Goal: Contribute content: Contribute content

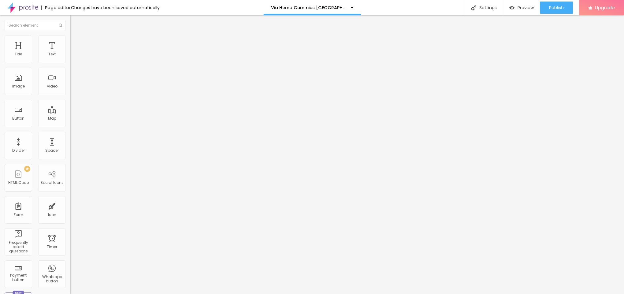
click at [70, 52] on div "Add image" at bounding box center [105, 50] width 70 height 4
click at [70, 53] on span "Add image" at bounding box center [82, 49] width 25 height 5
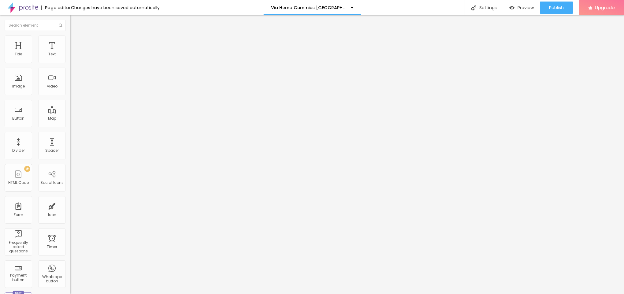
click at [76, 42] on span "Style" at bounding box center [80, 39] width 9 height 5
type input "95"
type input "90"
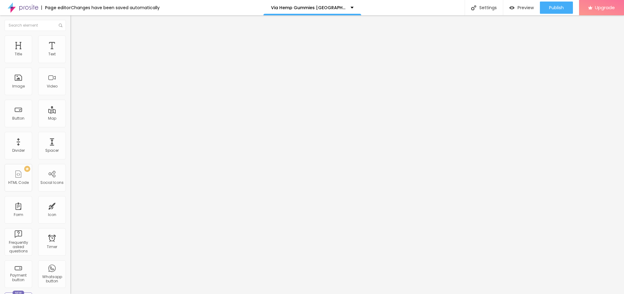
type input "85"
type input "80"
type input "75"
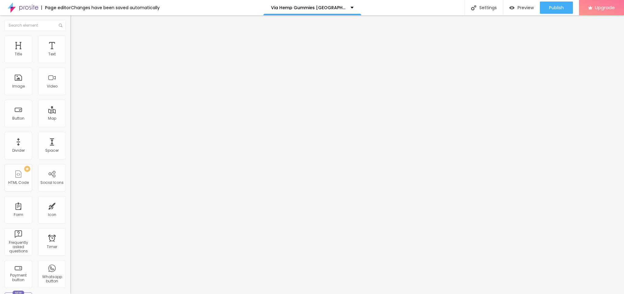
type input "75"
type input "70"
type input "65"
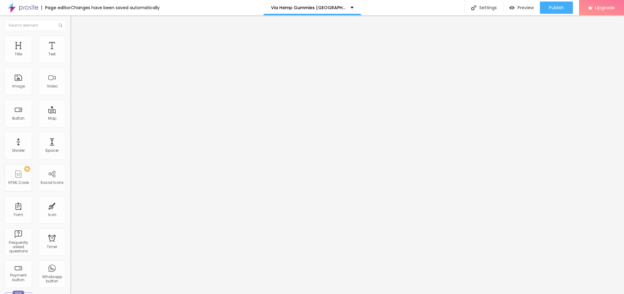
type input "60"
type input "55"
type input "50"
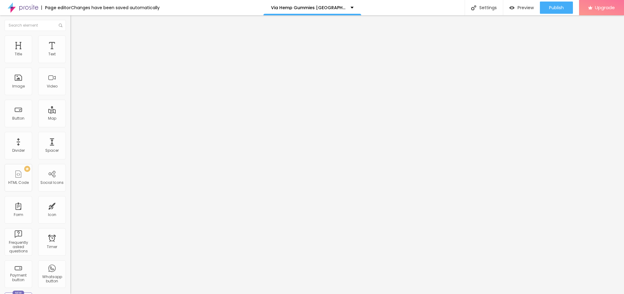
type input "50"
type input "45"
type input "40"
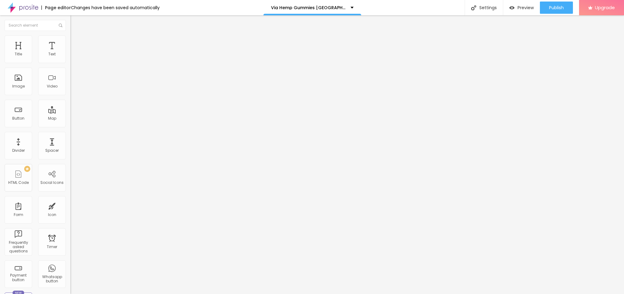
type input "35"
type input "30"
type input "35"
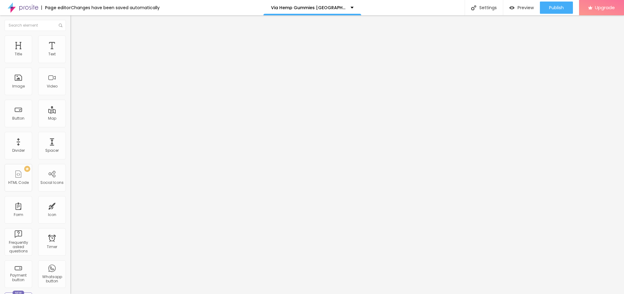
type input "35"
type input "40"
drag, startPoint x: 62, startPoint y: 67, endPoint x: 27, endPoint y: 69, distance: 34.9
type input "40"
click at [70, 63] on input "range" at bounding box center [89, 60] width 39 height 5
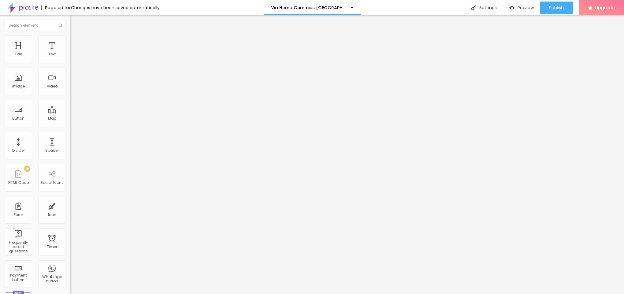
click at [70, 35] on img at bounding box center [73, 32] width 6 height 6
drag, startPoint x: 22, startPoint y: 113, endPoint x: 23, endPoint y: 119, distance: 6.2
click at [70, 62] on input "text" at bounding box center [106, 59] width 73 height 6
paste input "Via Hemp Gummies [GEOGRAPHIC_DATA]"
type input "Via Hemp Gummies [GEOGRAPHIC_DATA]"
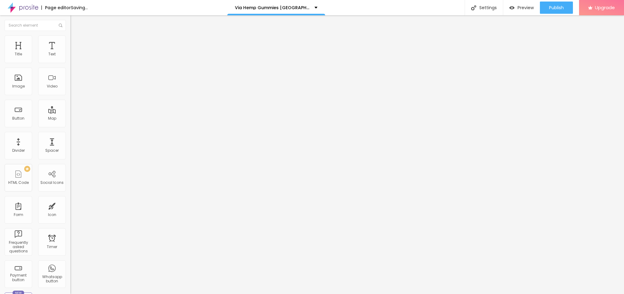
drag, startPoint x: 33, startPoint y: 162, endPoint x: 0, endPoint y: 162, distance: 33.0
click at [70, 140] on div "Change image Image description (Alt) Via Hemp Gummies Canada Align Aspect Ratio…" at bounding box center [105, 94] width 70 height 92
paste input "[URL][DOMAIN_NAME]"
type input "[URL][DOMAIN_NAME]"
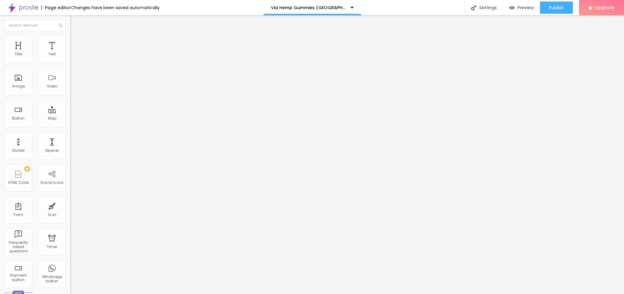
scroll to position [0, 0]
drag, startPoint x: 32, startPoint y: 71, endPoint x: 0, endPoint y: 69, distance: 31.6
click at [70, 69] on div "Text Click me Align Size Default Small Default Big Link URL https:// Open in ne…" at bounding box center [105, 92] width 70 height 89
paste input "Via Hemp Gummies [GEOGRAPHIC_DATA]"
type input "Via Hemp Gummies [GEOGRAPHIC_DATA]"
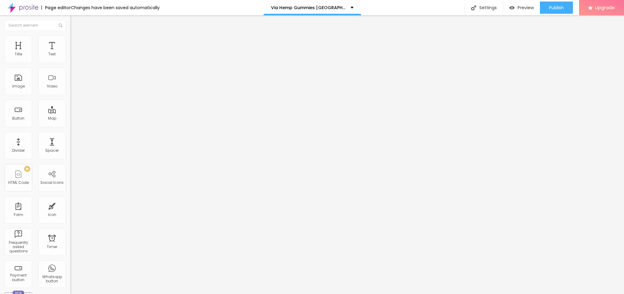
paste input "😍👇SHOP NOW😍👇"
type input "😍👇SHOP NOW😍👇"
drag, startPoint x: 0, startPoint y: 126, endPoint x: 0, endPoint y: 142, distance: 15.9
click at [70, 137] on div "Text 😍👇SHOP NOW😍👇 Align Size Default Small Default Big Link URL https:// Open i…" at bounding box center [105, 92] width 70 height 89
paste input "[URL][DOMAIN_NAME]"
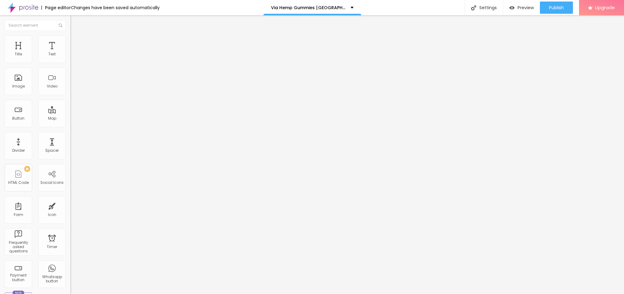
scroll to position [0, 49]
type input "[URL][DOMAIN_NAME]"
click at [70, 59] on button "button" at bounding box center [74, 55] width 9 height 6
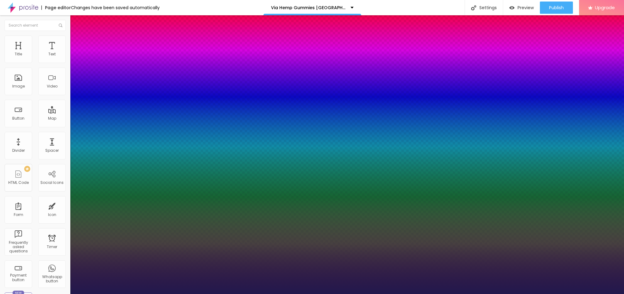
type input "1"
type input "15"
type input "1"
type input "16"
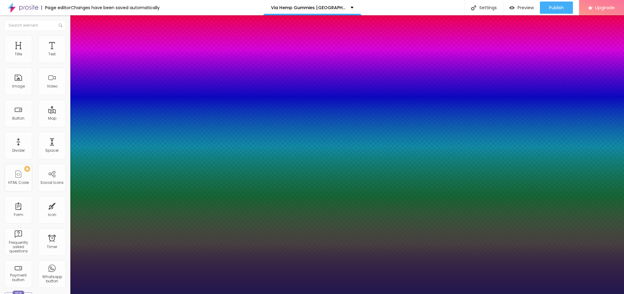
type input "16"
type input "1"
type input "17"
type input "1"
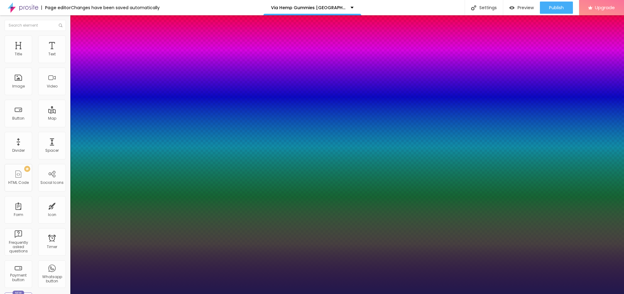
type input "18"
type input "1"
type input "21"
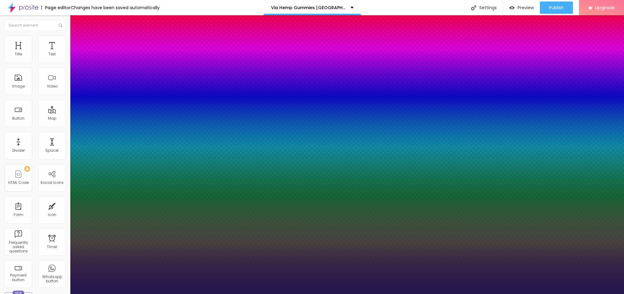
type input "1"
drag, startPoint x: 82, startPoint y: 104, endPoint x: 85, endPoint y: 104, distance: 3.4
type input "21"
click at [308, 294] on div at bounding box center [312, 294] width 624 height 0
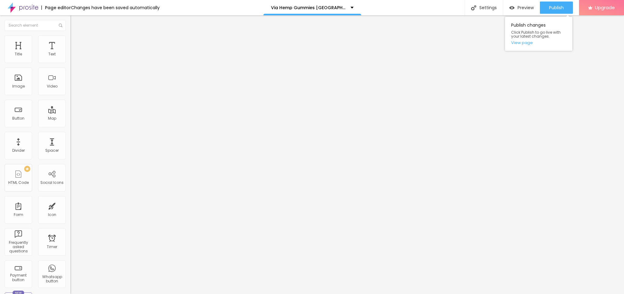
click at [551, 15] on div "Publish changes Click Publish to go live with your latest changes. View page" at bounding box center [538, 32] width 67 height 37
click at [552, 11] on div "Publish" at bounding box center [556, 8] width 15 height 12
click at [521, 43] on link "View page" at bounding box center [538, 43] width 55 height 4
